Goal: Entertainment & Leisure: Consume media (video, audio)

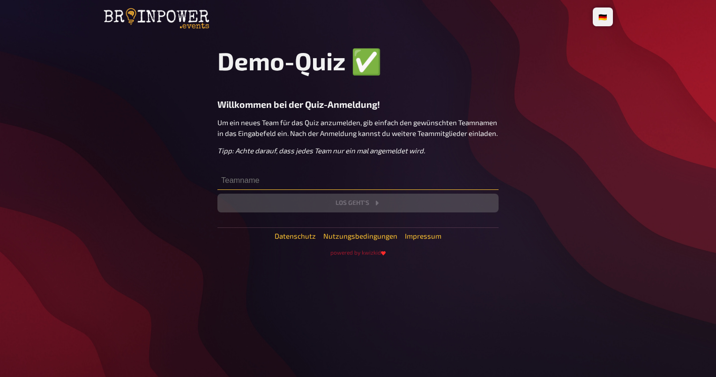
click at [253, 183] on input "text" at bounding box center [357, 180] width 281 height 19
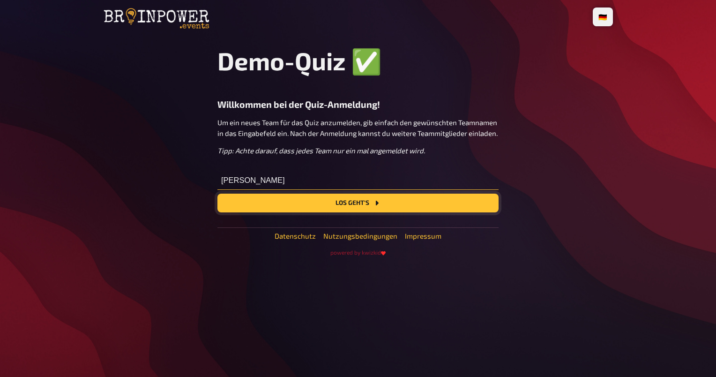
type input "[PERSON_NAME]"
click at [277, 207] on button "Los geht's" at bounding box center [357, 203] width 281 height 19
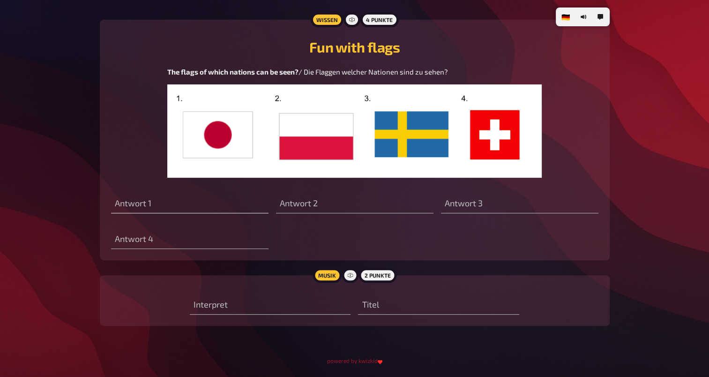
scroll to position [317, 0]
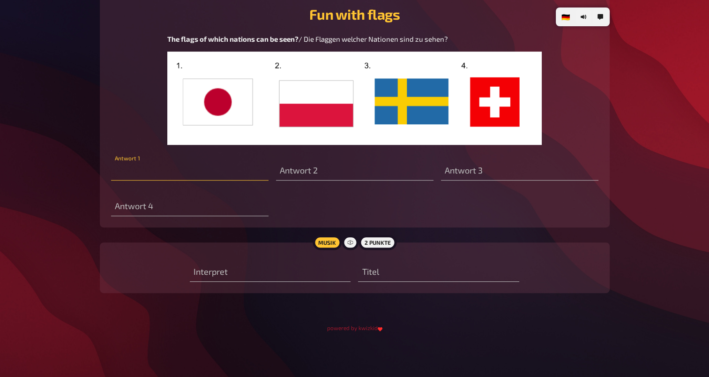
click at [149, 168] on input "text" at bounding box center [189, 171] width 157 height 19
type input "[GEOGRAPHIC_DATA]"
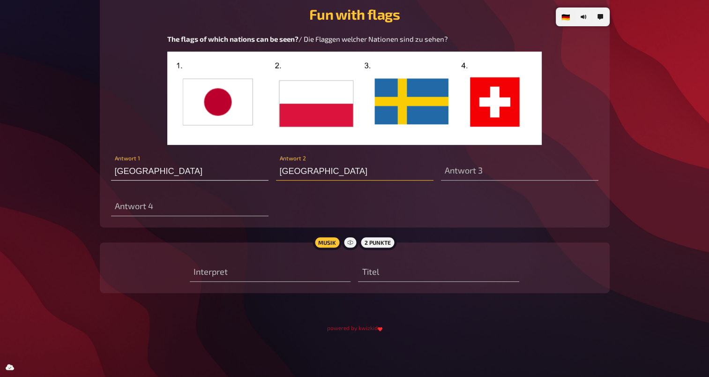
type input "[GEOGRAPHIC_DATA]"
click at [150, 254] on div "Interpret Titel" at bounding box center [354, 268] width 487 height 28
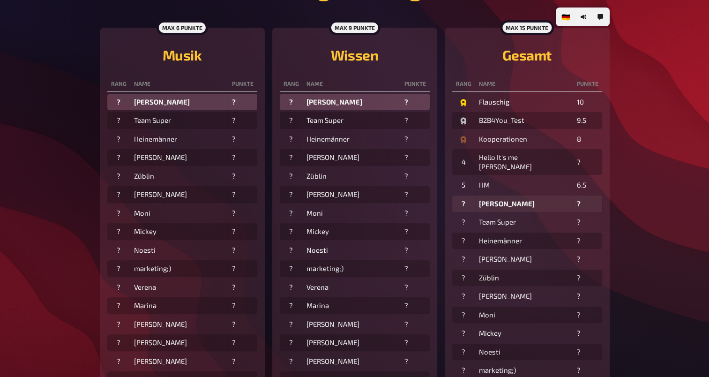
scroll to position [234, 0]
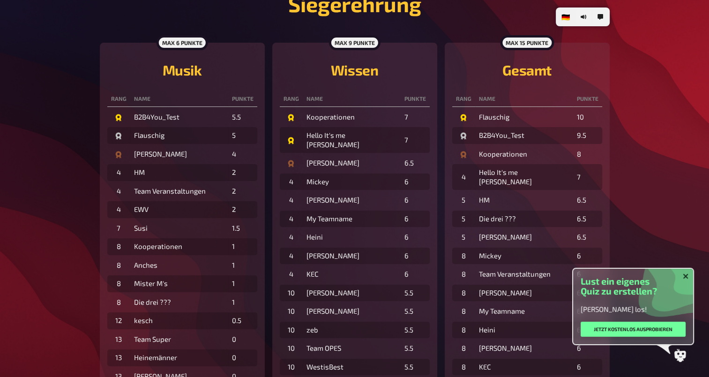
click at [686, 273] on icon "Schließen" at bounding box center [686, 276] width 6 height 6
